Goal: Navigation & Orientation: Find specific page/section

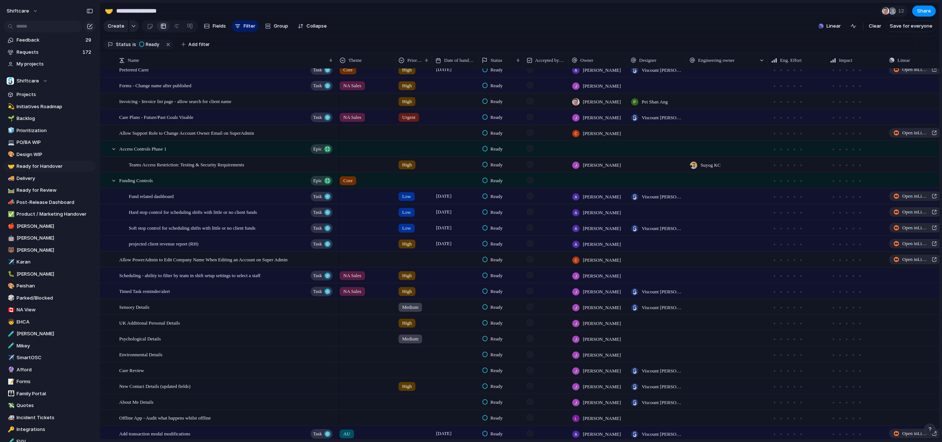
scroll to position [27, 0]
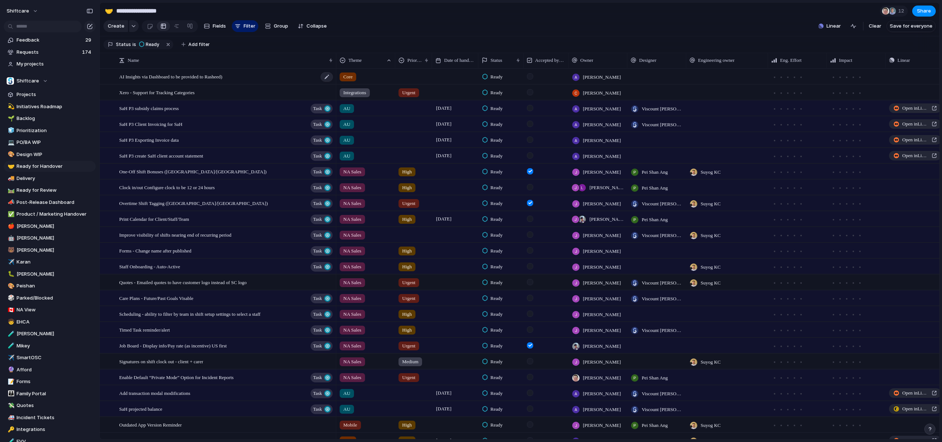
click at [188, 80] on div "AI Insights via Dashboard to be provided to Rasheed)" at bounding box center [226, 76] width 215 height 15
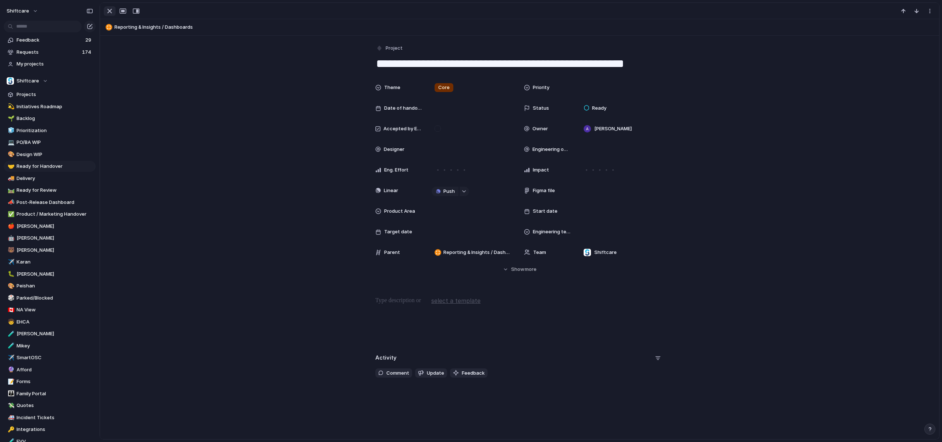
click at [109, 13] on div "button" at bounding box center [109, 11] width 9 height 9
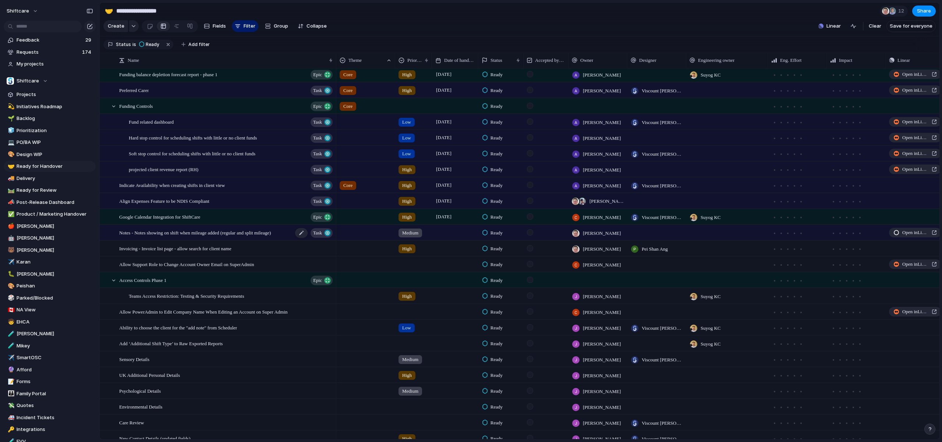
scroll to position [563, 0]
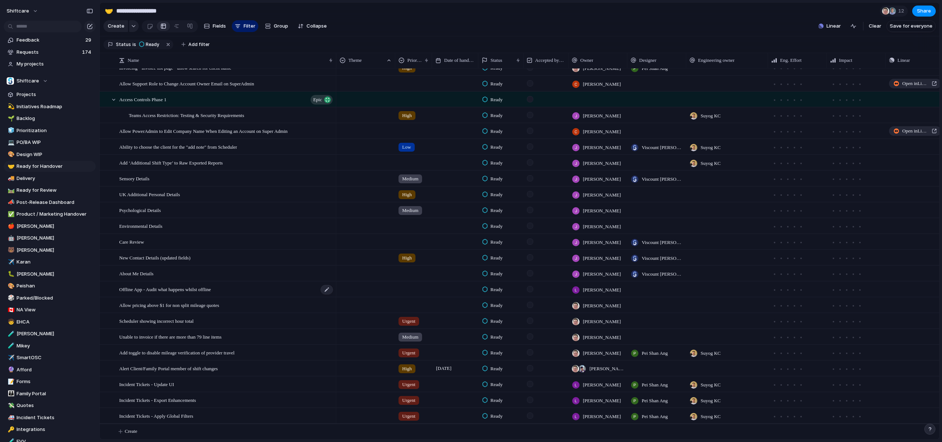
click at [249, 295] on div "Offline App - Audit what happens whilst offline" at bounding box center [226, 289] width 215 height 15
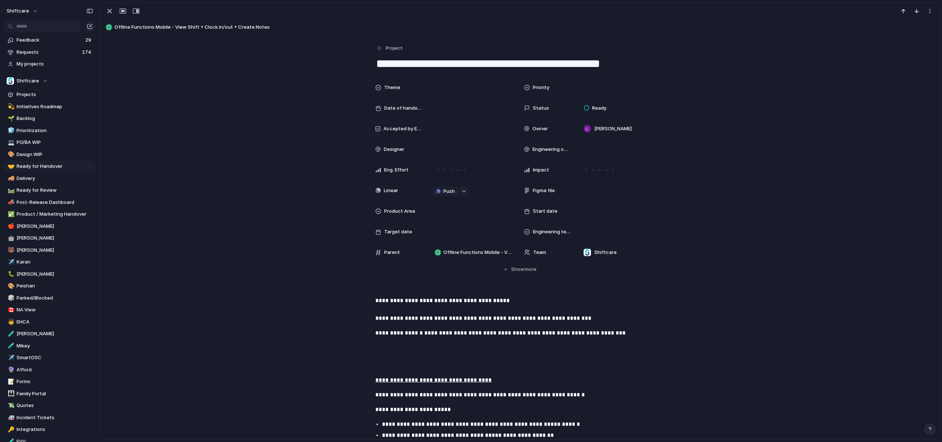
scroll to position [13, 0]
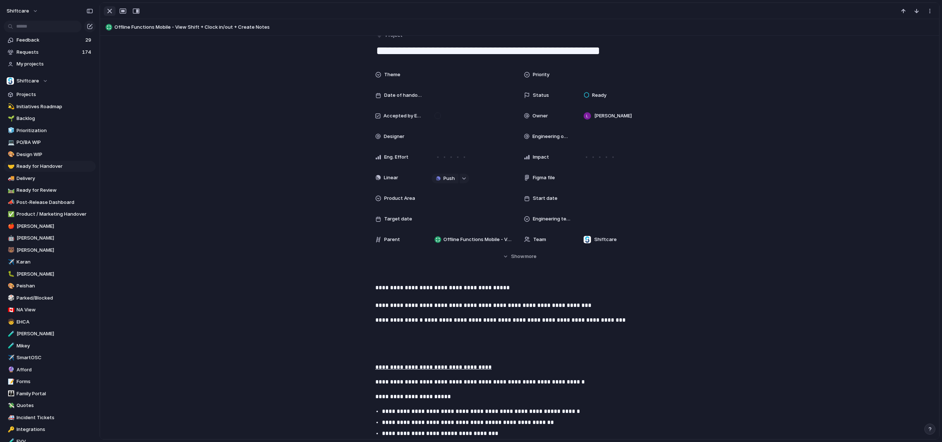
click at [106, 10] on div "button" at bounding box center [109, 11] width 9 height 9
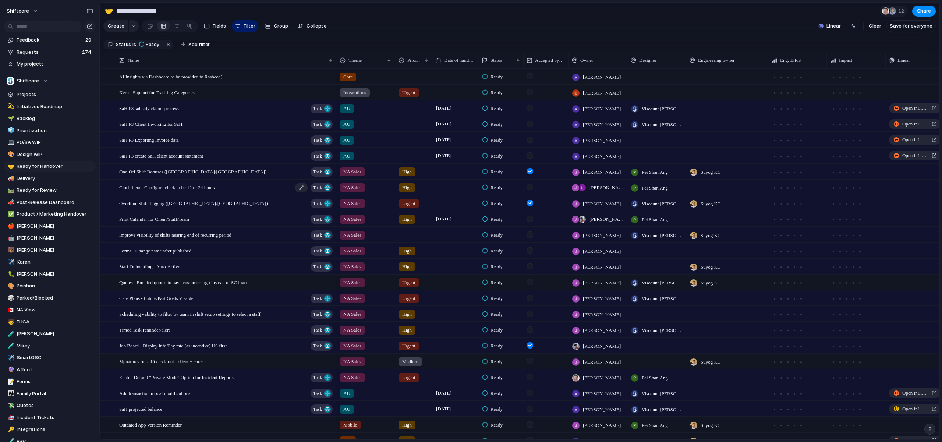
click at [180, 189] on span "Clock in/out Configure clock to be 12 or 24 hours" at bounding box center [167, 187] width 96 height 8
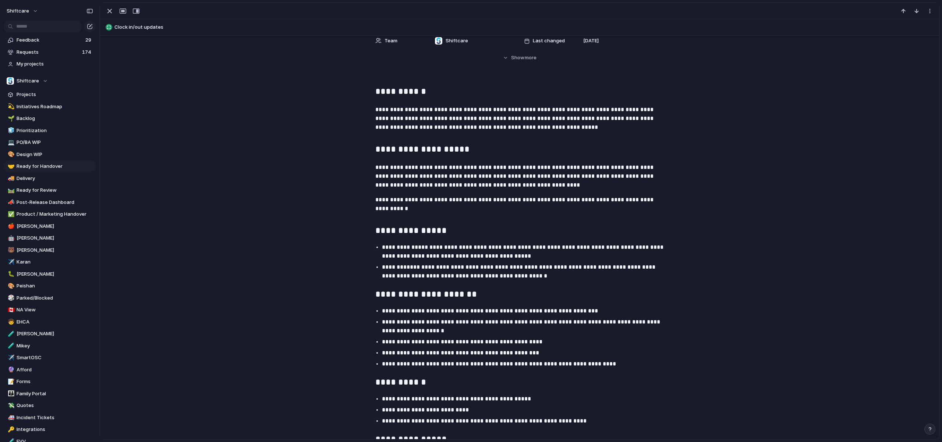
scroll to position [111, 0]
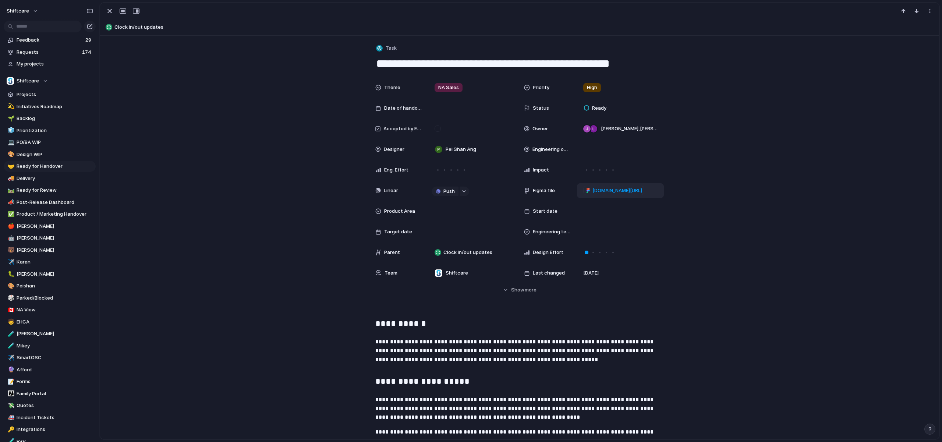
click at [629, 191] on span "figma.com/board/pej9Rmyv45tKvABR6oo1YP/Clock-in-out-Configure-clock-to-be-12-or…" at bounding box center [618, 190] width 50 height 7
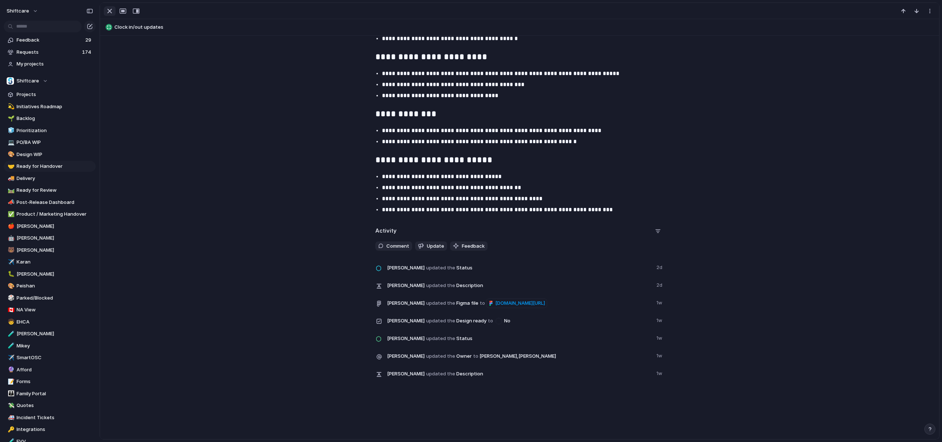
click at [109, 11] on div "button" at bounding box center [109, 11] width 9 height 9
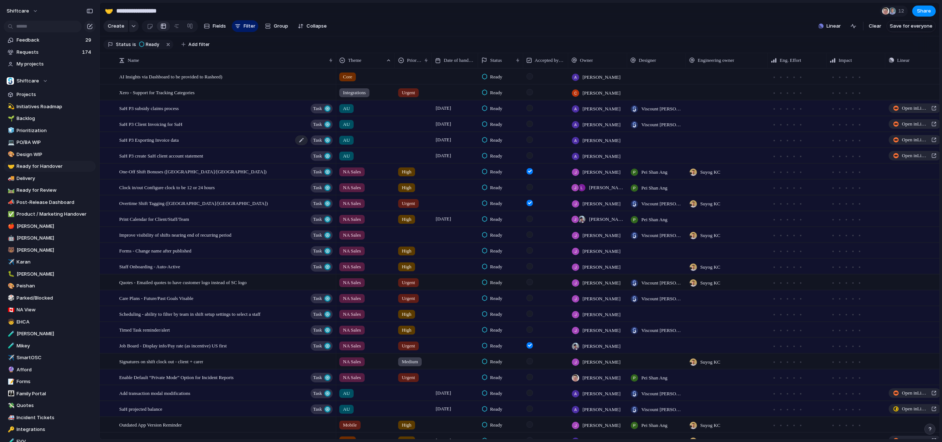
click at [185, 144] on div "SaH P3 Exporting Invoice data Task" at bounding box center [226, 140] width 215 height 15
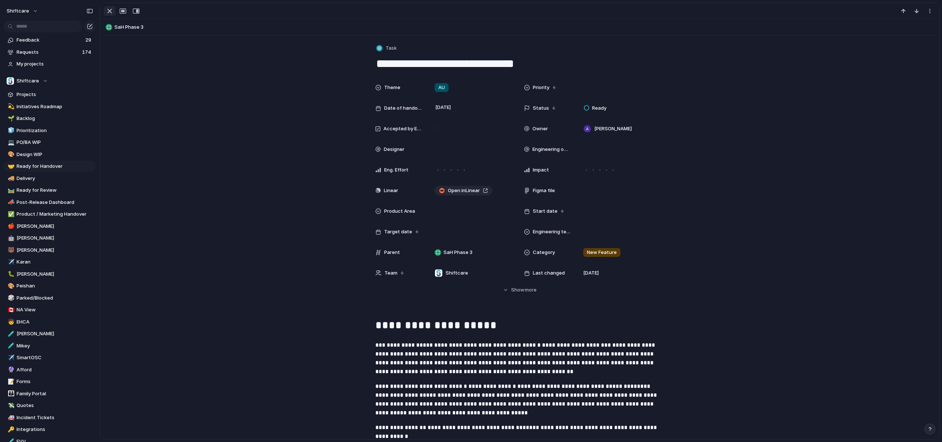
click at [110, 9] on div "button" at bounding box center [109, 11] width 9 height 9
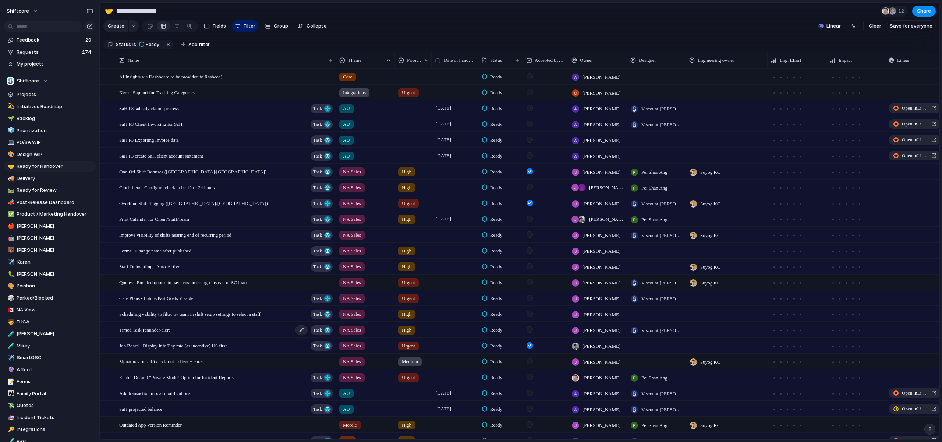
click at [170, 329] on span "Timed Task reminder/alert" at bounding box center [144, 329] width 51 height 8
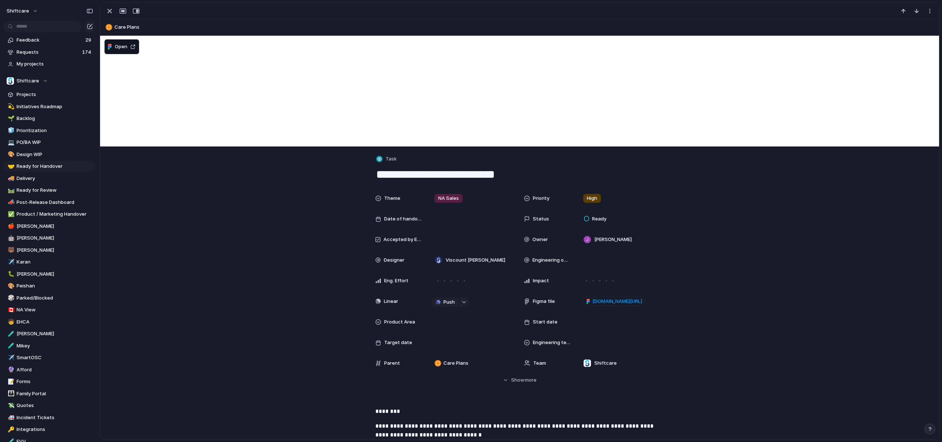
drag, startPoint x: 107, startPoint y: 8, endPoint x: 321, endPoint y: 276, distance: 342.6
click at [107, 8] on div "button" at bounding box center [109, 11] width 9 height 9
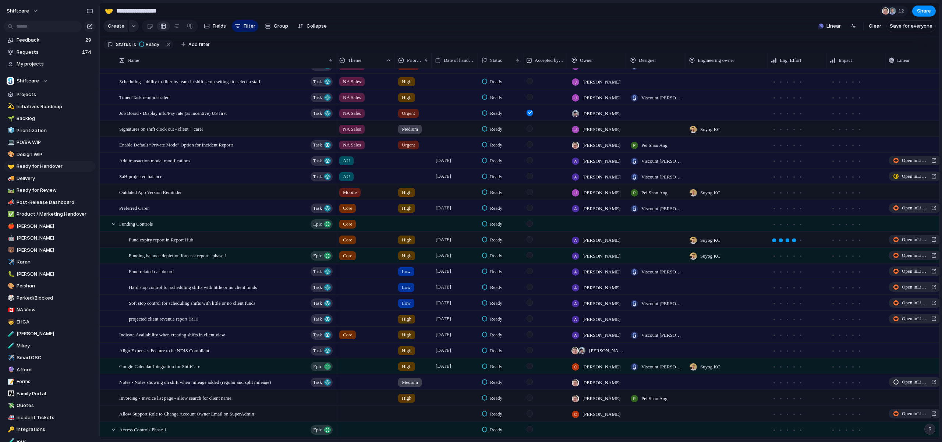
scroll to position [265, 0]
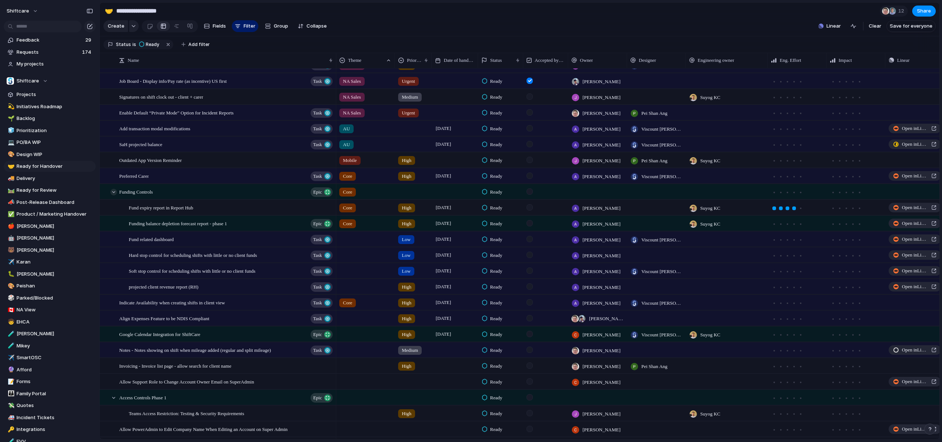
click at [114, 192] on div at bounding box center [113, 192] width 7 height 7
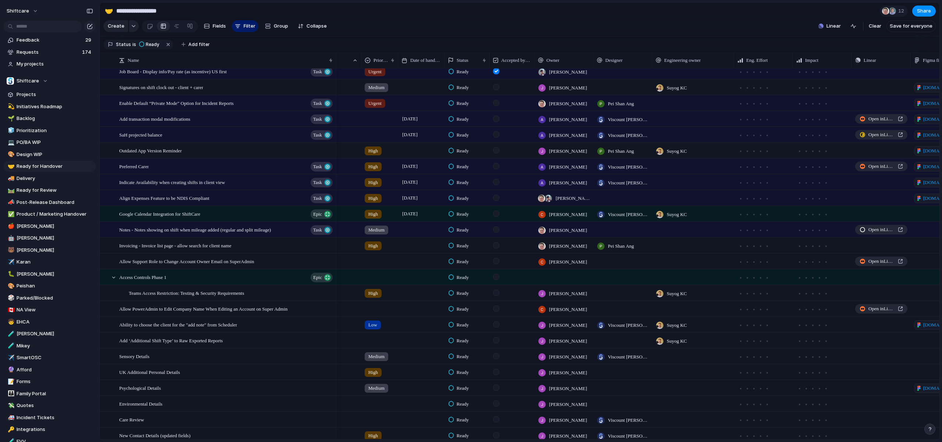
scroll to position [124, 0]
